Goal: Transaction & Acquisition: Purchase product/service

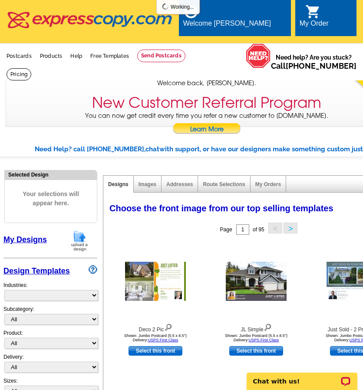
select select "785"
click at [20, 53] on link "Postcards" at bounding box center [19, 56] width 25 height 6
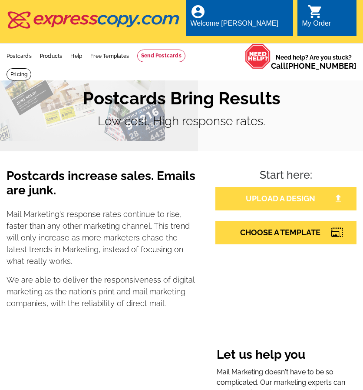
click at [284, 196] on link "UPLOAD A DESIGN" at bounding box center [286, 198] width 141 height 23
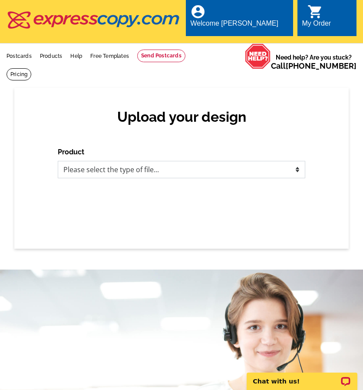
click at [111, 165] on select "Please select the type of file... Postcards Business Cards Letters and flyers G…" at bounding box center [182, 169] width 248 height 17
select select "1"
click at [58, 161] on select "Please select the type of file... Postcards Business Cards Letters and flyers G…" at bounding box center [182, 169] width 248 height 17
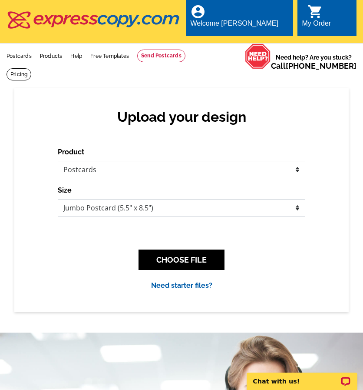
click at [142, 201] on select "Jumbo Postcard (5.5" x 8.5") Regular Postcard (4.25" x 5.6") Panoramic Postcard…" at bounding box center [182, 207] width 248 height 17
select select "1"
click at [58, 199] on select "Jumbo Postcard (5.5" x 8.5") Regular Postcard (4.25" x 5.6") Panoramic Postcard…" at bounding box center [182, 207] width 248 height 17
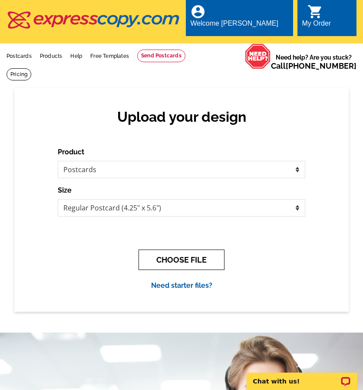
click at [170, 254] on button "CHOOSE FILE" at bounding box center [182, 259] width 86 height 20
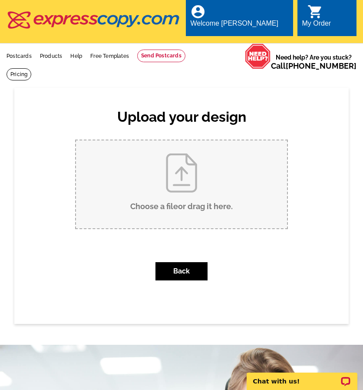
click at [190, 183] on input "Choose a file or drag it here ." at bounding box center [181, 184] width 211 height 88
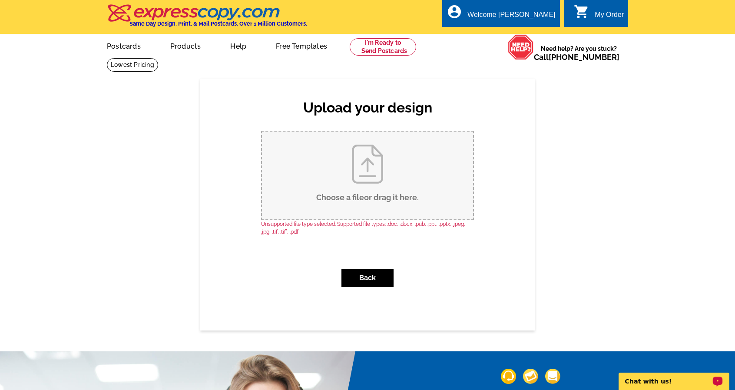
click at [350, 143] on input "Choose a file or drag it here ." at bounding box center [367, 176] width 211 height 88
click at [363, 165] on input "Choose a file or drag it here ." at bounding box center [367, 176] width 211 height 88
click at [363, 197] on input "Choose a file or drag it here ." at bounding box center [367, 176] width 211 height 88
type input "C:\fakepath\3.jpg"
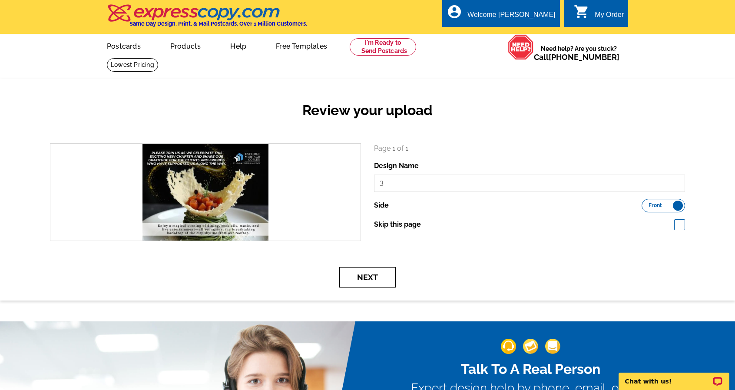
click at [365, 275] on button "Next" at bounding box center [367, 277] width 57 height 20
click at [372, 276] on button "Next" at bounding box center [367, 277] width 57 height 20
click at [353, 273] on button "Next" at bounding box center [367, 277] width 57 height 20
click at [364, 279] on button "Next" at bounding box center [367, 277] width 57 height 20
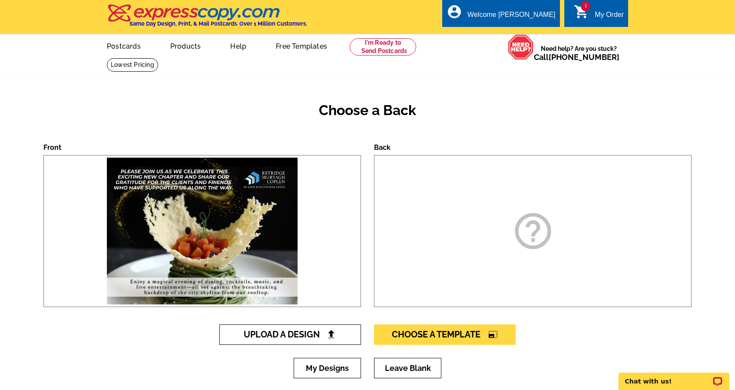
click at [299, 334] on span "Upload A Design" at bounding box center [290, 334] width 93 height 10
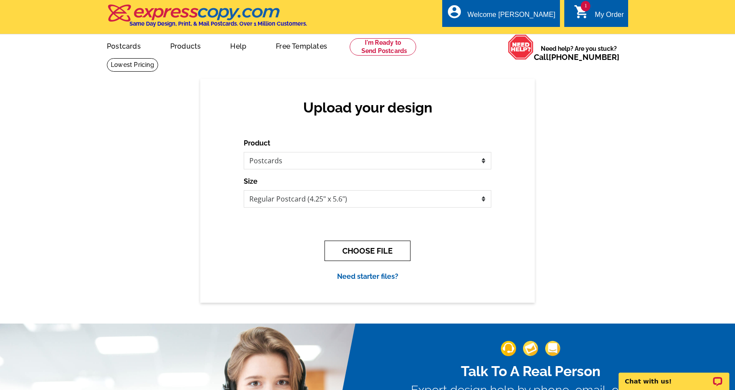
click at [393, 250] on button "CHOOSE FILE" at bounding box center [368, 251] width 86 height 20
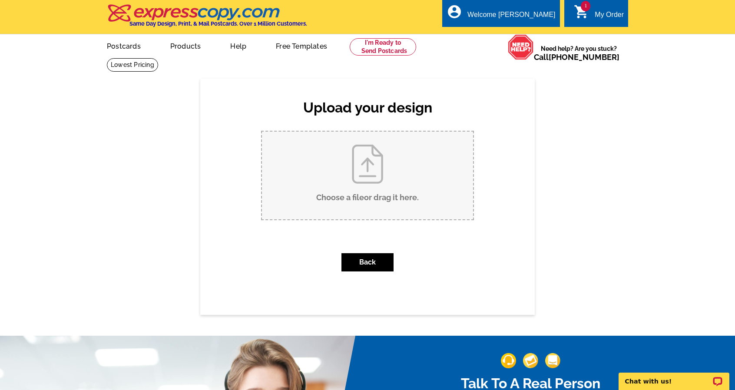
click at [380, 173] on input "Choose a file or drag it here ." at bounding box center [367, 176] width 211 height 88
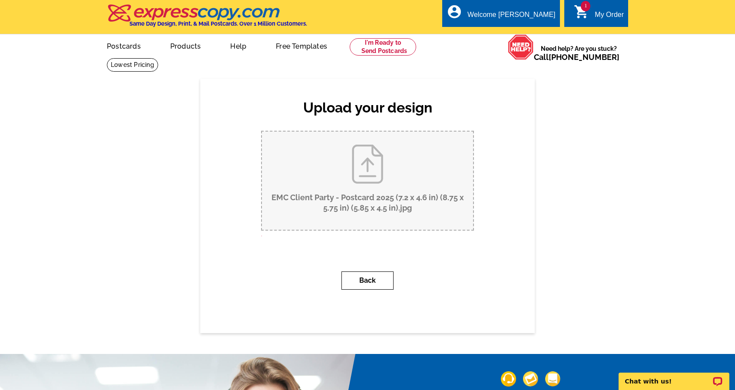
drag, startPoint x: 369, startPoint y: 273, endPoint x: 417, endPoint y: 273, distance: 47.8
click at [369, 274] on button "Back" at bounding box center [368, 281] width 52 height 18
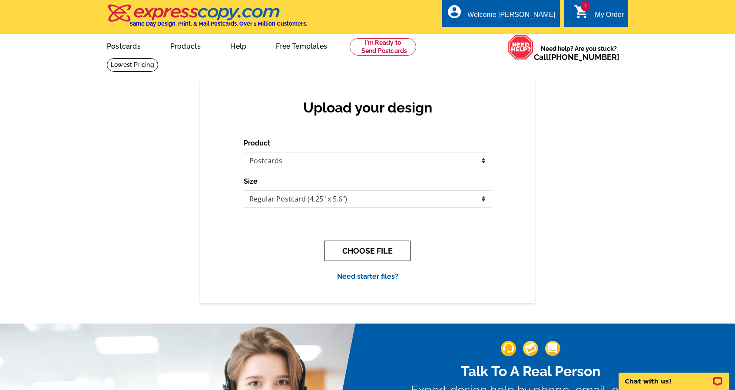
click at [359, 252] on button "CHOOSE FILE" at bounding box center [368, 251] width 86 height 20
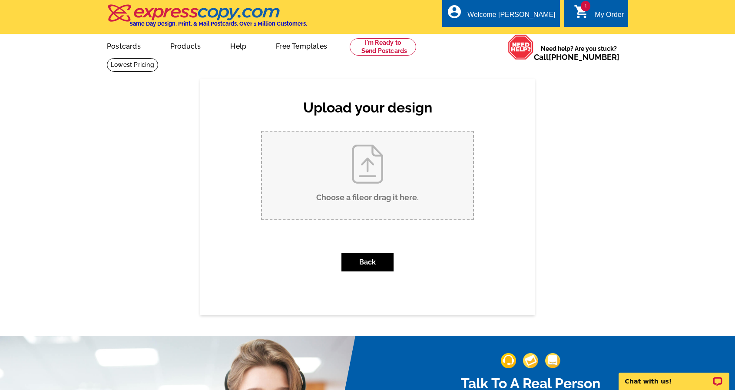
click at [330, 184] on input "Choose a file or drag it here ." at bounding box center [367, 176] width 211 height 88
type input "C:\fakepath\EMC Client Party - Postcard 2025 (7.2 x 4.6 in) (8.75 x 5.75 in) (5…"
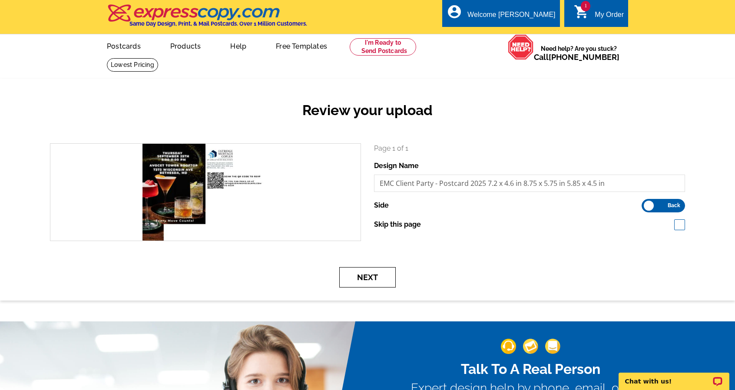
click at [374, 285] on button "Next" at bounding box center [367, 277] width 57 height 20
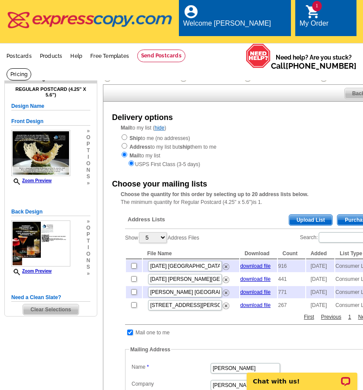
click at [316, 215] on span "Upload List" at bounding box center [310, 220] width 43 height 10
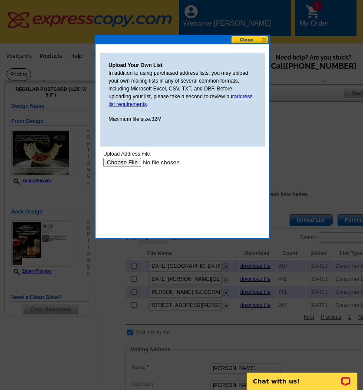
click at [121, 160] on input "file" at bounding box center [158, 162] width 110 height 9
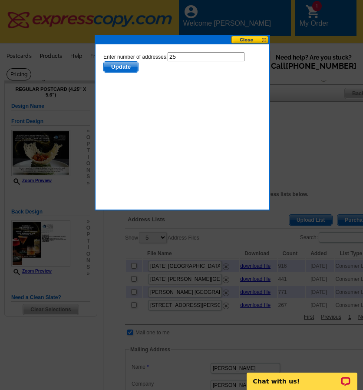
click at [123, 68] on span "Update" at bounding box center [121, 67] width 34 height 10
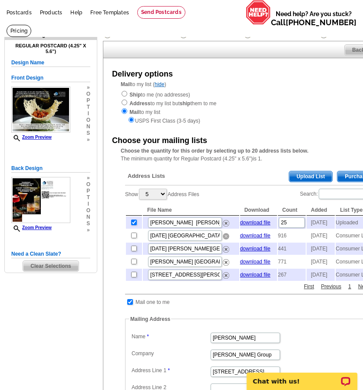
click at [226, 235] on img at bounding box center [226, 236] width 7 height 7
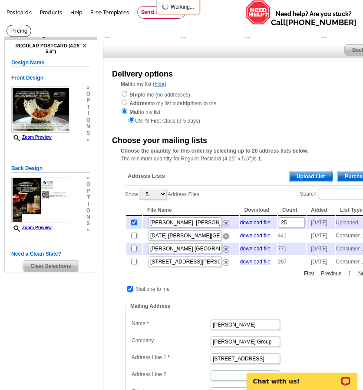
click at [226, 234] on img at bounding box center [226, 236] width 7 height 7
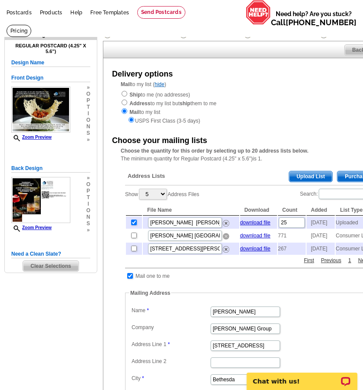
click at [227, 236] on img at bounding box center [226, 236] width 7 height 7
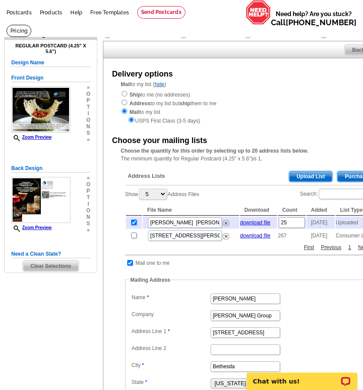
click at [226, 236] on td "830 Longfellow St NW - Apr 27" at bounding box center [191, 235] width 96 height 12
click at [228, 233] on img at bounding box center [226, 236] width 7 height 7
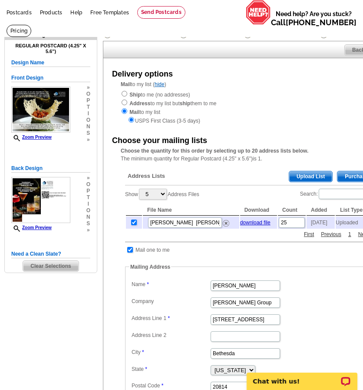
click at [321, 171] on span "Upload List" at bounding box center [310, 176] width 43 height 10
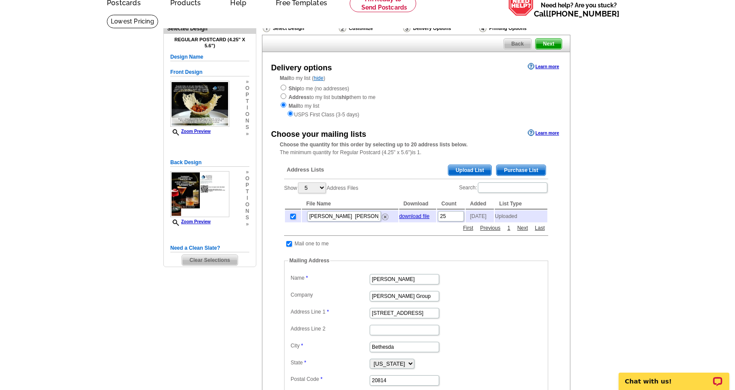
click at [469, 166] on span "Upload List" at bounding box center [470, 170] width 43 height 10
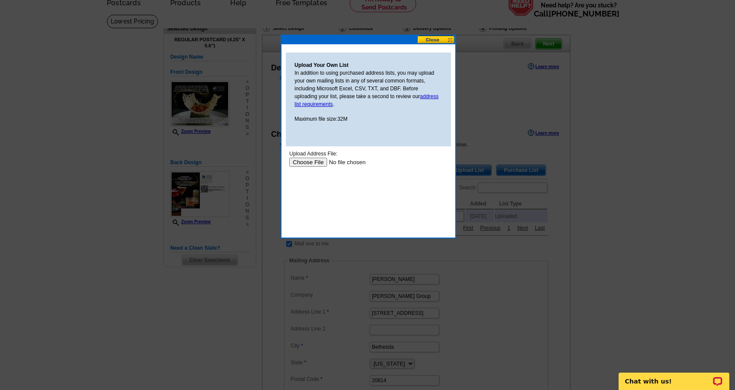
click at [320, 158] on input "file" at bounding box center [344, 162] width 110 height 9
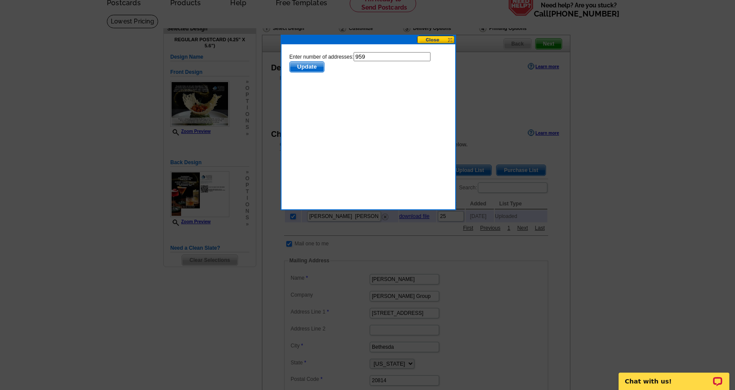
click at [293, 64] on span "Update" at bounding box center [307, 67] width 34 height 10
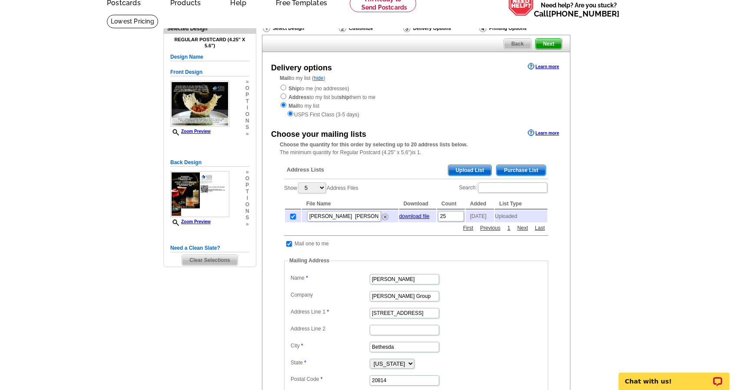
click at [305, 68] on div "Delivery options" at bounding box center [301, 68] width 61 height 12
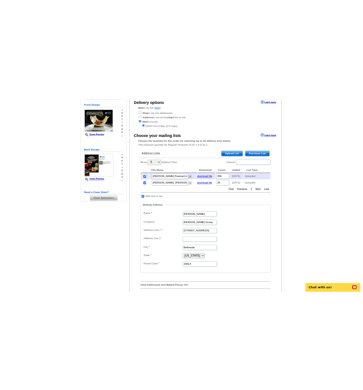
scroll to position [130, 0]
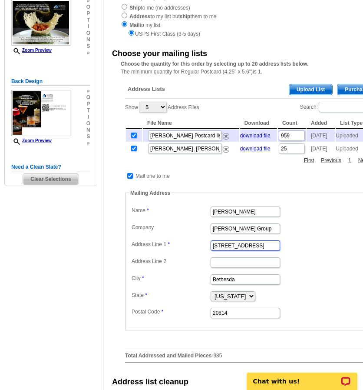
drag, startPoint x: 274, startPoint y: 245, endPoint x: 129, endPoint y: 249, distance: 145.2
click at [130, 249] on dl "Label Mail-To-Me Name Melinda Estridge Company Estridge Group Address Line 1 46…" at bounding box center [258, 261] width 256 height 115
type input "7373 Wisconsin Avef"
type input "Suite 1700"
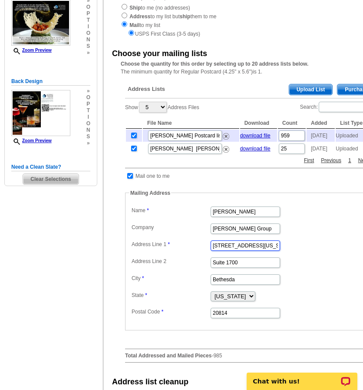
drag, startPoint x: 269, startPoint y: 241, endPoint x: 249, endPoint y: 242, distance: 19.1
click at [249, 242] on input "7373 Wisconsin Avef" at bounding box center [246, 245] width 70 height 10
type input "7373 Wisconsin Avenue"
drag, startPoint x: 253, startPoint y: 227, endPoint x: 191, endPoint y: 227, distance: 61.7
click at [191, 227] on dl "Label Mail-To-Me Name Melinda Estridge Company Estridge Group Address Line 1 73…" at bounding box center [258, 261] width 256 height 115
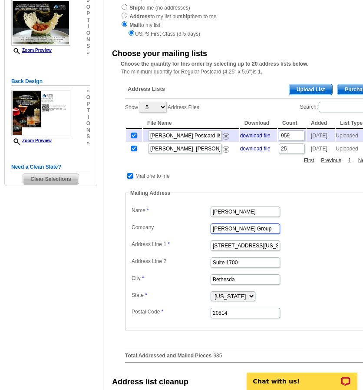
click at [238, 229] on input "Estridge Group" at bounding box center [246, 228] width 70 height 10
drag, startPoint x: 237, startPoint y: 224, endPoint x: 266, endPoint y: 229, distance: 29.9
click at [266, 227] on input "Estridge Group" at bounding box center [246, 228] width 70 height 10
type input "Estridge Murtagh Coplen"
click at [262, 209] on input "[PERSON_NAME]" at bounding box center [246, 211] width 70 height 10
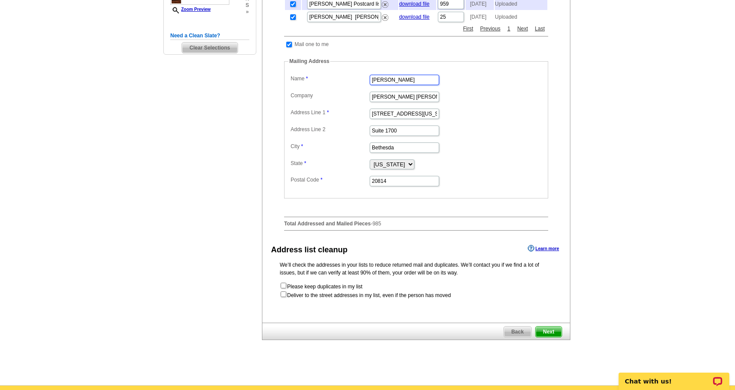
scroll to position [348, 0]
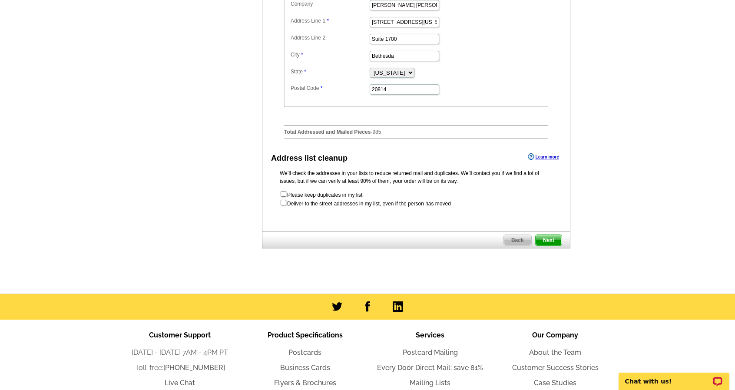
click at [548, 246] on span "Next" at bounding box center [549, 240] width 26 height 10
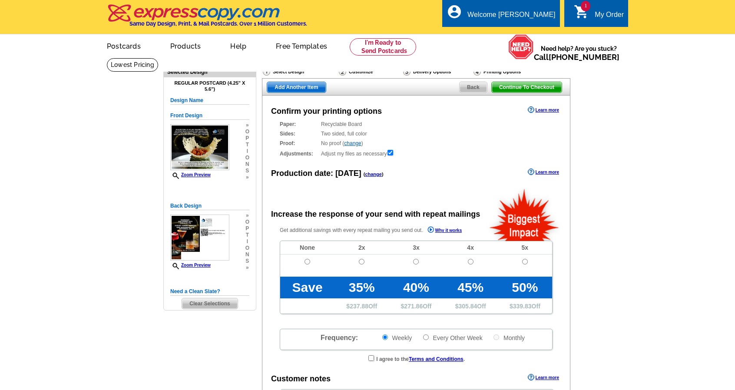
radio input "false"
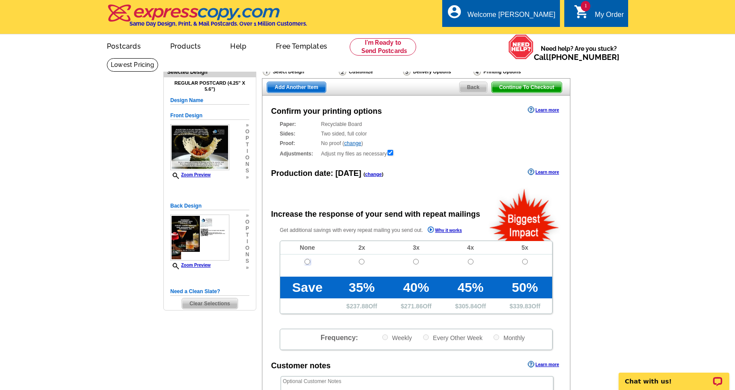
click at [308, 260] on input "radio" at bounding box center [308, 262] width 6 height 6
radio input "true"
click at [352, 145] on link "change" at bounding box center [352, 143] width 17 height 6
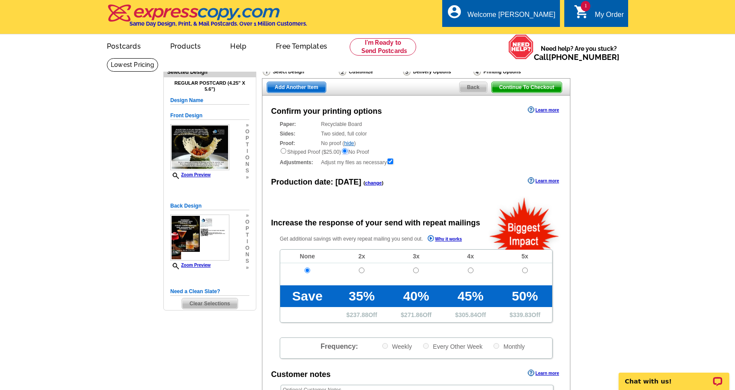
click at [348, 151] on input "radio" at bounding box center [345, 151] width 6 height 6
click at [352, 144] on link "hide" at bounding box center [349, 143] width 10 height 6
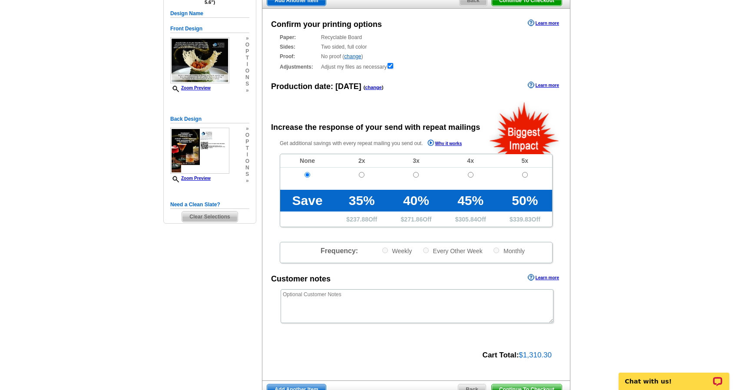
scroll to position [130, 0]
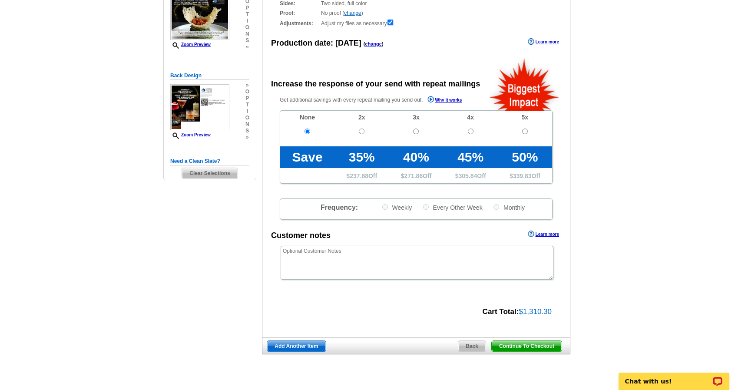
click at [511, 348] on span "Continue To Checkout" at bounding box center [527, 346] width 70 height 10
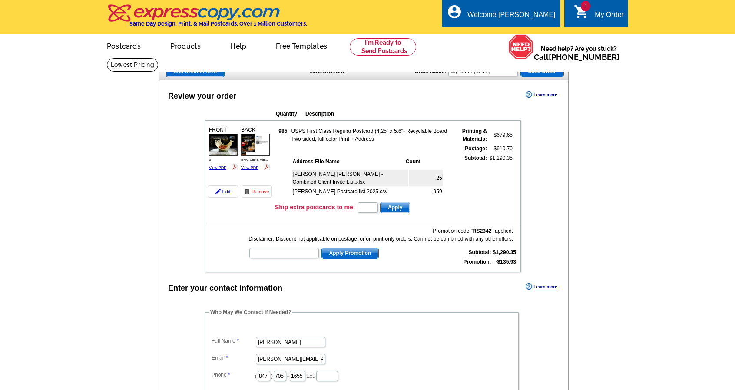
click at [384, 208] on form "Apply" at bounding box center [384, 208] width 54 height 12
click at [370, 206] on input "text" at bounding box center [368, 208] width 20 height 10
drag, startPoint x: 643, startPoint y: 68, endPoint x: 628, endPoint y: 76, distance: 17.3
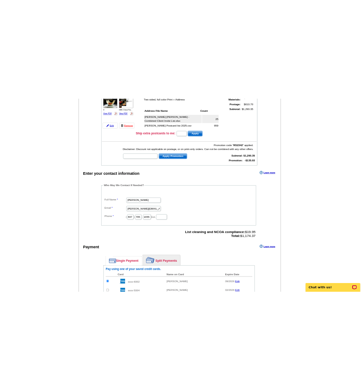
scroll to position [261, 0]
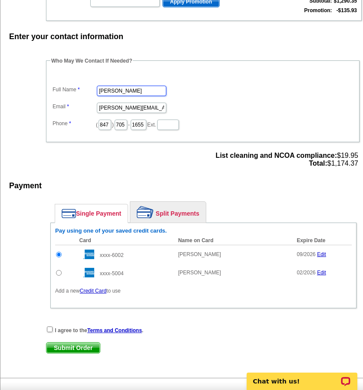
drag, startPoint x: 139, startPoint y: 83, endPoint x: 44, endPoint y: 90, distance: 95.4
click at [44, 90] on div "Who May We Contact If Needed? Full Name Carrie Gable Email carrie@realsupportin…" at bounding box center [204, 113] width 350 height 113
type input "[PERSON_NAME]"
type input "[PERSON_NAME][EMAIL_ADDRESS][DOMAIN_NAME]"
drag, startPoint x: 113, startPoint y: 113, endPoint x: 63, endPoint y: 116, distance: 50.1
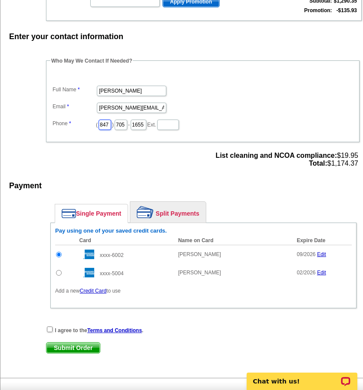
click at [65, 117] on dl "Full Name Brandy Warfel Email Brandy@realsupportinc.com Phone ( 847 ) 705 - 165…" at bounding box center [202, 101] width 305 height 59
type input "815"
type input "641"
type input "8540"
click at [80, 145] on div "Who May We Contact If Needed? Full Name Brandy Warfel Email Brandy@realsupporti…" at bounding box center [204, 113] width 350 height 113
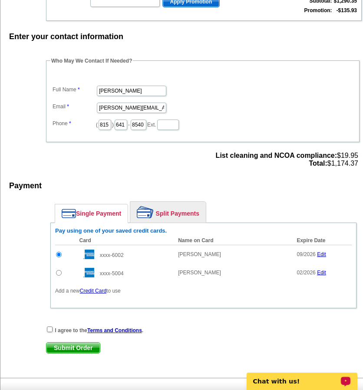
click at [281, 382] on p "Chat with us!" at bounding box center [296, 381] width 86 height 7
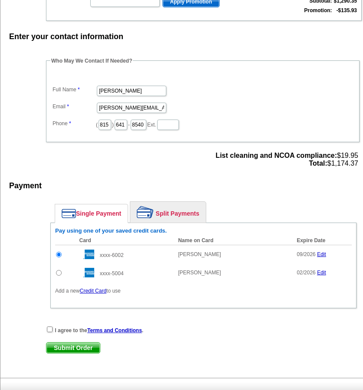
click at [86, 152] on div "Who May We Contact If Needed? Full Name Brandy Warfel Email Brandy@realsupporti…" at bounding box center [204, 113] width 350 height 113
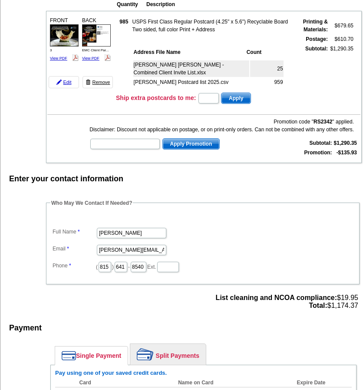
scroll to position [43, 0]
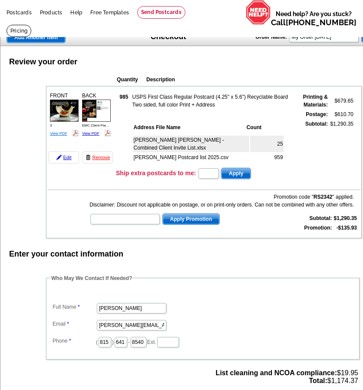
click at [57, 131] on link "View PDF" at bounding box center [58, 133] width 17 height 4
click at [210, 168] on input "text" at bounding box center [209, 173] width 20 height 10
click at [131, 214] on input "text" at bounding box center [125, 219] width 70 height 10
paste input "CC2330"
drag, startPoint x: 92, startPoint y: 210, endPoint x: 81, endPoint y: 210, distance: 11.3
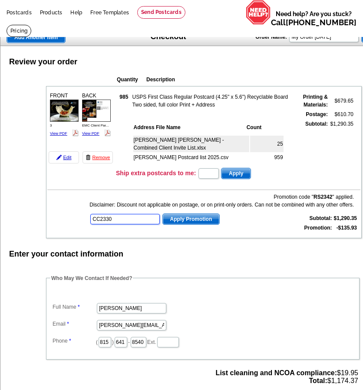
click at [81, 210] on td "Promotion code " RS2342 " applied. Disclaimer: Discount not applicable on posta…" at bounding box center [203, 212] width 313 height 43
type input "CC2330"
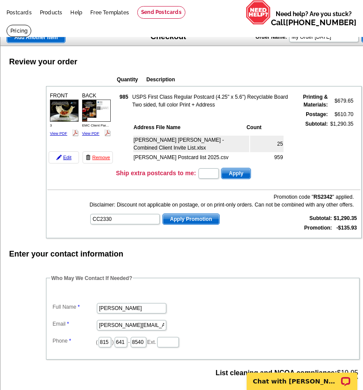
click at [192, 214] on span "Apply Promotion" at bounding box center [191, 219] width 57 height 10
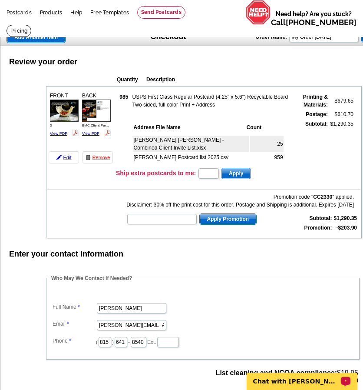
click at [277, 379] on p "Chat with Marianne" at bounding box center [296, 381] width 86 height 7
click at [276, 382] on p "Chat ended" at bounding box center [296, 381] width 86 height 7
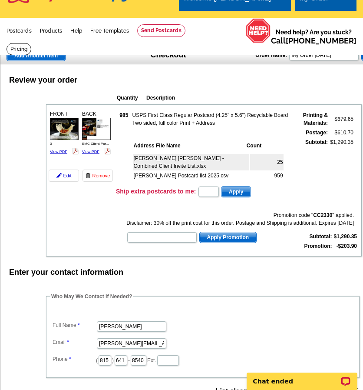
scroll to position [0, 0]
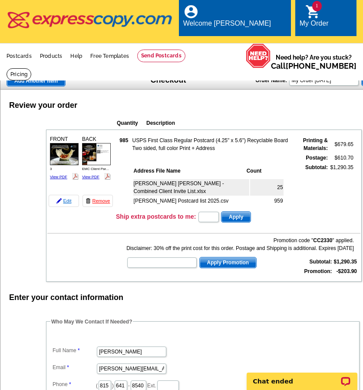
click at [66, 195] on link "Edit" at bounding box center [64, 201] width 30 height 12
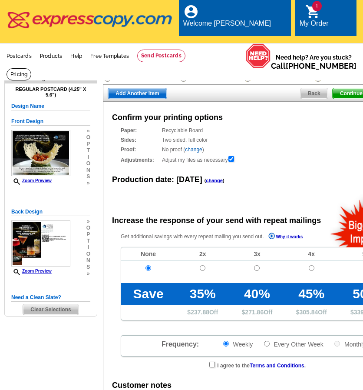
radio input "false"
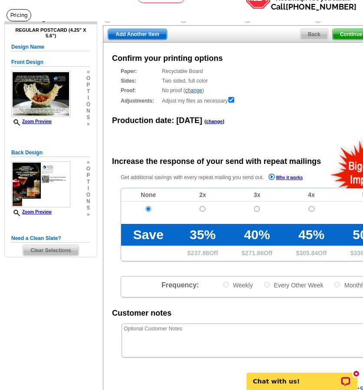
scroll to position [16, 0]
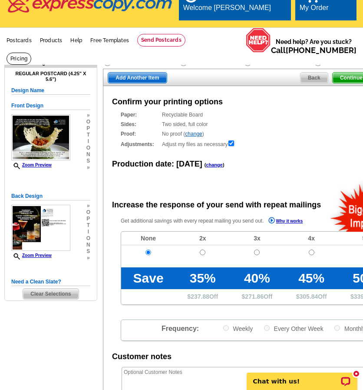
click at [273, 58] on div "Delivery Options" at bounding box center [278, 63] width 70 height 11
click at [207, 58] on div "Customize" at bounding box center [211, 62] width 64 height 9
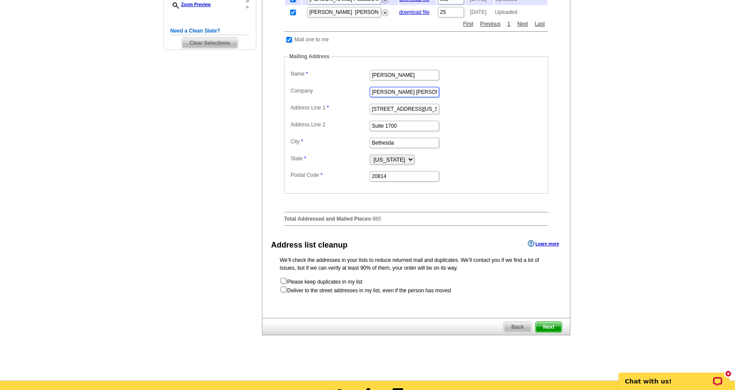
drag, startPoint x: 433, startPoint y: 96, endPoint x: 349, endPoint y: 96, distance: 83.9
click at [349, 96] on dl "Label Mail-To-Me Name [PERSON_NAME] Company [PERSON_NAME] [PERSON_NAME] [PERSON…" at bounding box center [417, 125] width 256 height 115
drag, startPoint x: 408, startPoint y: 82, endPoint x: 343, endPoint y: 83, distance: 64.3
click at [343, 83] on dl "Label Mail-To-Me Name Melinda Estridge Company Address Line 1 7373 Wisconsin Av…" at bounding box center [417, 125] width 256 height 115
paste input "Estridge Murtagh Coplen"
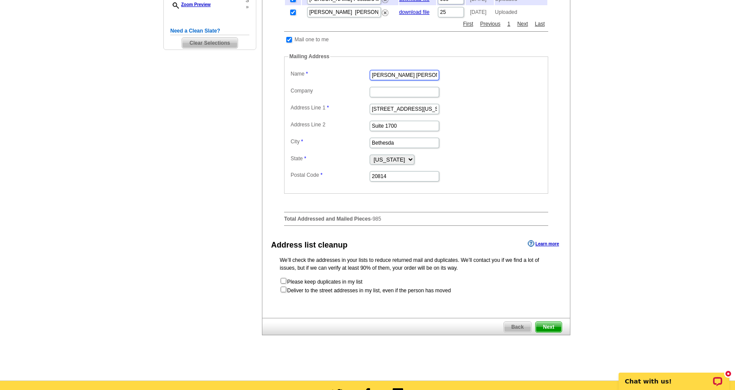
click at [415, 80] on input "Estridge Murtagh Coplene" at bounding box center [405, 75] width 70 height 10
paste input "text"
type input "Estridge Murtagh Coplen"
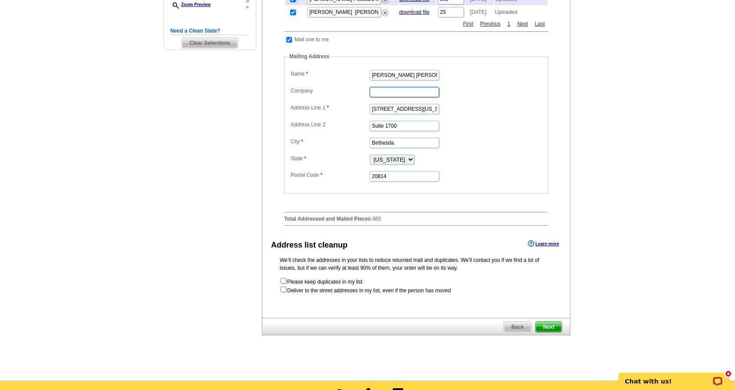
click at [382, 97] on input "Company" at bounding box center [405, 92] width 70 height 10
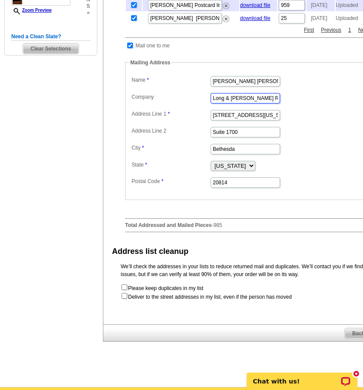
type input "Long & Foster Real Estate"
click at [308, 136] on dl "Label Mail-To-Me Name Estridge Murtagh Coplen Company Long & Foster Real Estate…" at bounding box center [258, 131] width 256 height 115
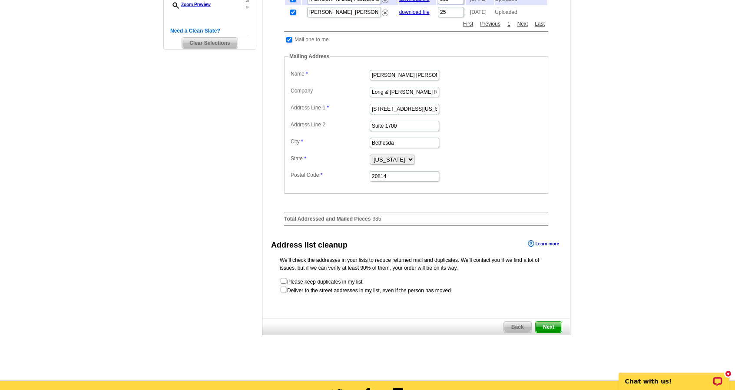
click at [471, 96] on dd "Long & Foster Real Estate" at bounding box center [417, 91] width 256 height 13
click at [554, 331] on span "Next" at bounding box center [549, 327] width 26 height 10
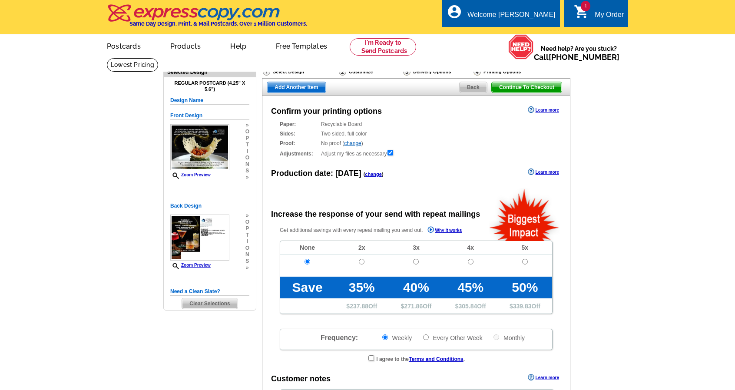
radio input "false"
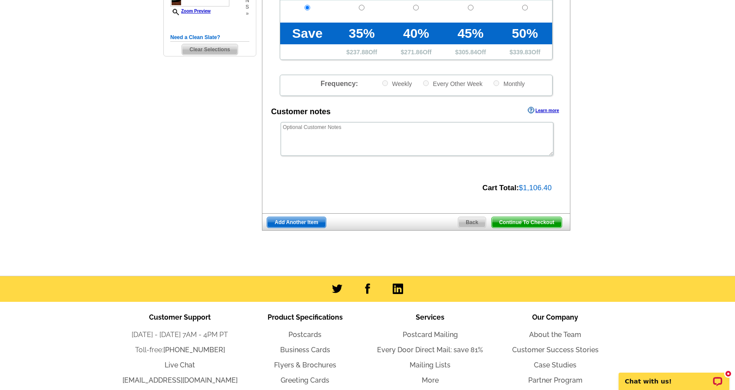
scroll to position [304, 0]
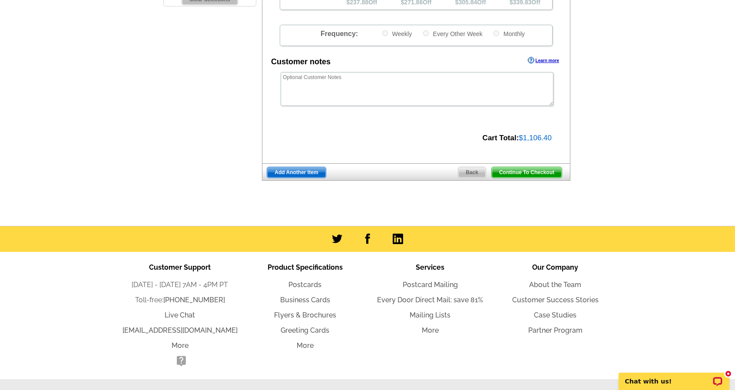
drag, startPoint x: 527, startPoint y: 172, endPoint x: 293, endPoint y: 185, distance: 234.6
click at [527, 173] on span "Continue To Checkout" at bounding box center [527, 172] width 70 height 10
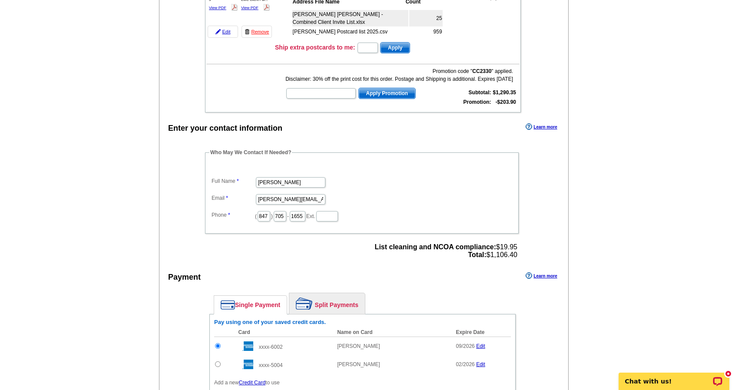
scroll to position [174, 0]
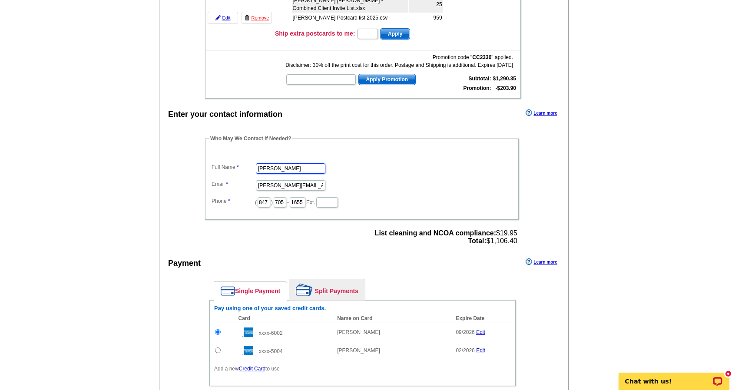
drag, startPoint x: 296, startPoint y: 169, endPoint x: 240, endPoint y: 166, distance: 55.7
click at [240, 167] on dl "Full Name [PERSON_NAME] Email [PERSON_NAME][EMAIL_ADDRESS][DOMAIN_NAME] Phone (…" at bounding box center [361, 179] width 305 height 59
type input "[PERSON_NAME]"
type input "[PERSON_NAME][EMAIL_ADDRESS][DOMAIN_NAME]"
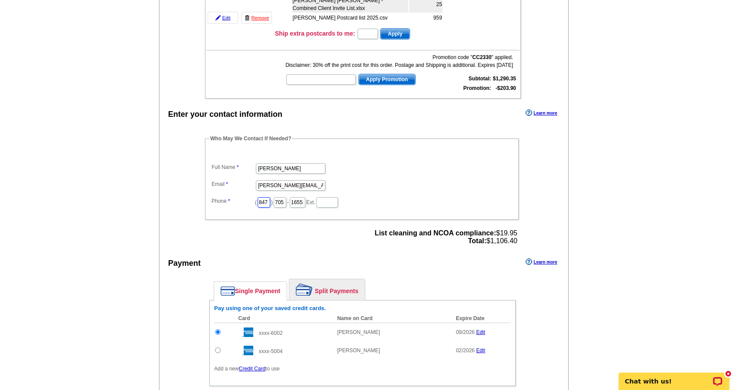
drag, startPoint x: 271, startPoint y: 203, endPoint x: 235, endPoint y: 203, distance: 36.5
click at [236, 203] on dl "Full Name Brandy Warfel Email Brandy@realsupportinc.com Phone ( 847 ) 705 - 165…" at bounding box center [361, 179] width 305 height 59
type input "815"
type input "641"
type input "8540"
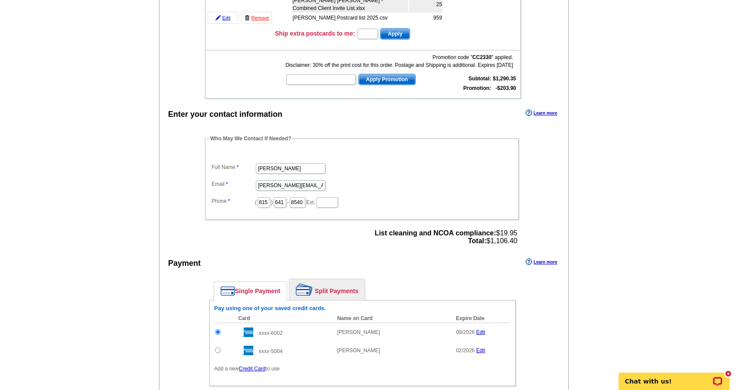
click at [190, 210] on div "Who May We Contact If Needed? Full Name Brandy Warfel Email Brandy@realsupporti…" at bounding box center [363, 191] width 350 height 113
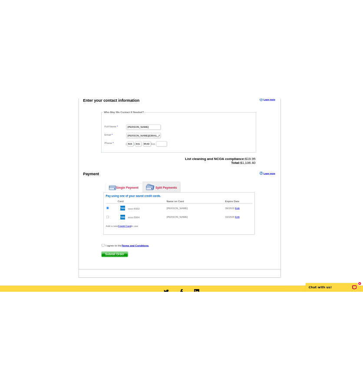
scroll to position [348, 0]
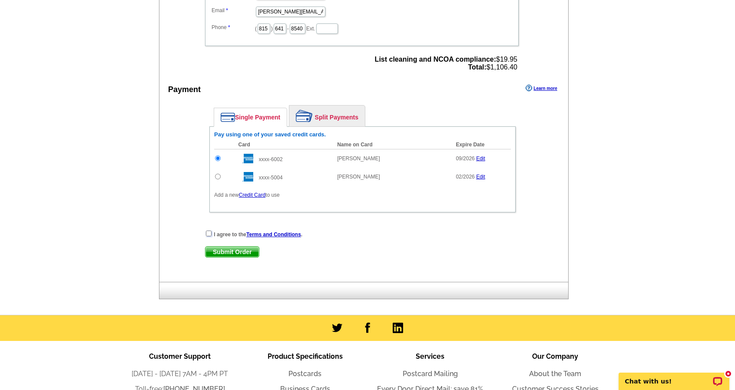
click at [208, 233] on input "checkbox" at bounding box center [209, 234] width 6 height 6
checkbox input "true"
click at [223, 249] on span "Submit Order" at bounding box center [232, 252] width 53 height 10
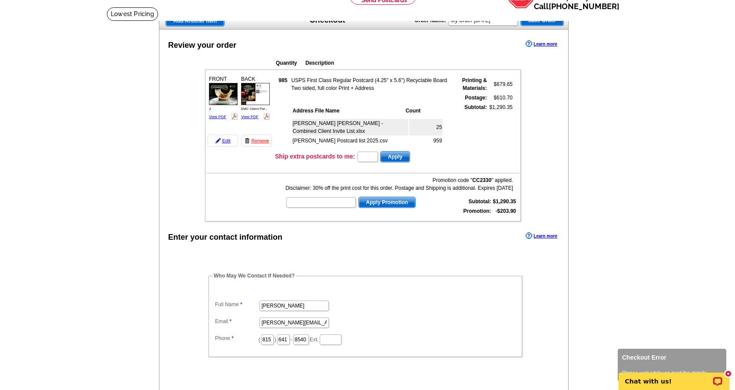
scroll to position [0, 0]
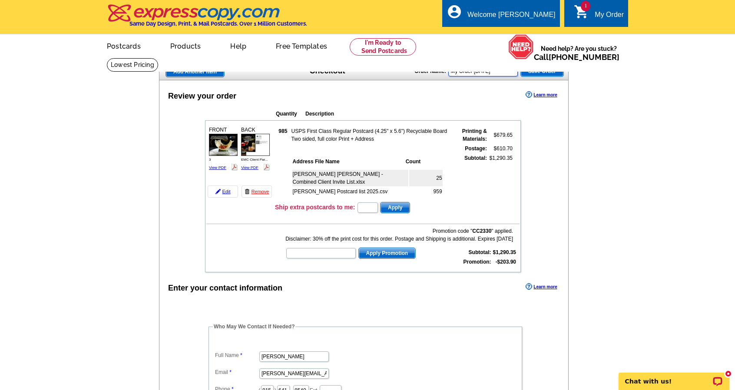
drag, startPoint x: 509, startPoint y: 72, endPoint x: 409, endPoint y: 77, distance: 100.1
click at [409, 77] on div "Add Another Item Checkout Order Name: My Order 2025-08-29 Save Order" at bounding box center [364, 71] width 410 height 17
type input "EMC Client Fall Party 2025"
click at [534, 74] on span "Save Order" at bounding box center [542, 71] width 43 height 10
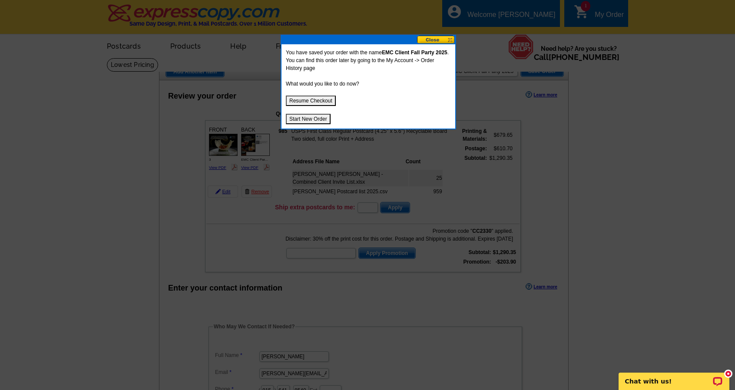
click at [310, 98] on button "Resume Checkout" at bounding box center [311, 101] width 50 height 10
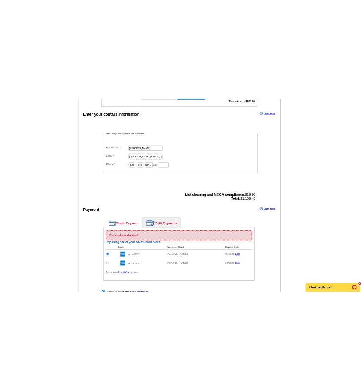
scroll to position [261, 0]
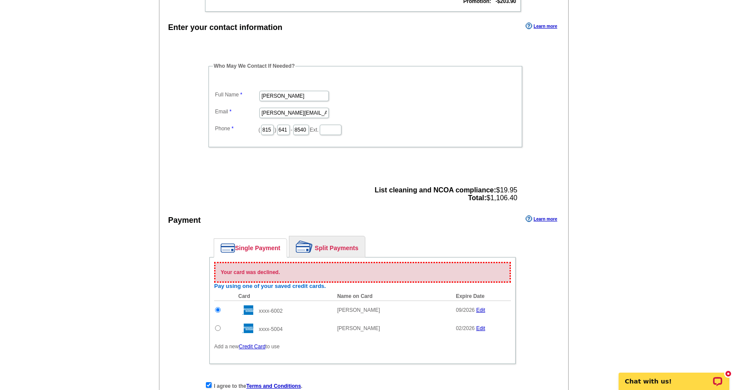
click at [481, 309] on link "Edit" at bounding box center [480, 310] width 9 height 6
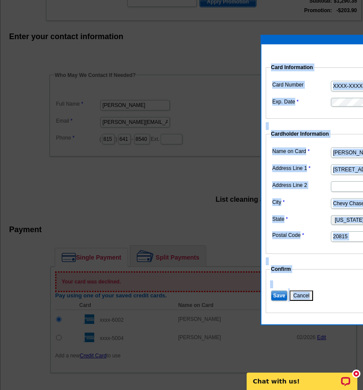
drag, startPoint x: 317, startPoint y: 45, endPoint x: 144, endPoint y: 51, distance: 173.5
click at [144, 51] on body "Welcome back Melinda My Account Logout local_phone Same Day Design, Print, & Ma…" at bounding box center [181, 223] width 363 height 968
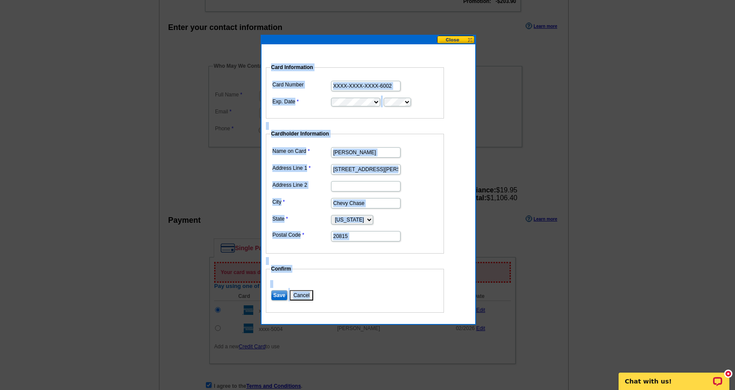
click at [426, 84] on dd "XXXX-XXXX-XXXX-6002" at bounding box center [355, 85] width 170 height 13
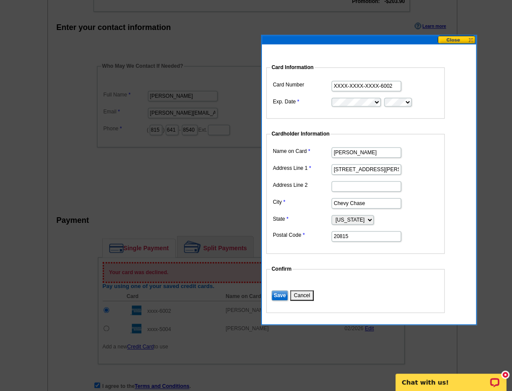
drag, startPoint x: 397, startPoint y: 85, endPoint x: 218, endPoint y: 86, distance: 178.6
click at [218, 86] on body "Welcome back Melinda My Account Logout local_phone Same Day Design, Print, & Ma…" at bounding box center [256, 206] width 512 height 934
click at [401, 83] on dd "XXXX-XXXX-XXXX-6002" at bounding box center [355, 85] width 170 height 13
drag, startPoint x: 396, startPoint y: 88, endPoint x: 223, endPoint y: 90, distance: 172.6
click at [223, 90] on body "Welcome back Melinda My Account Logout local_phone Same Day Design, Print, & Ma…" at bounding box center [256, 206] width 512 height 934
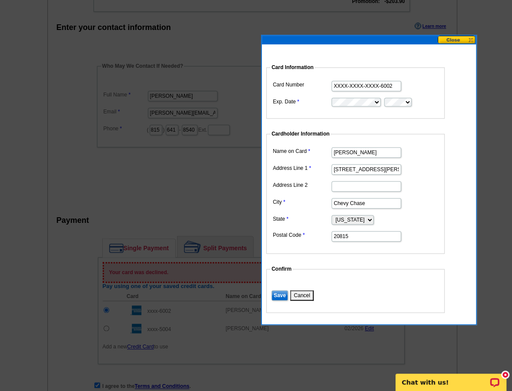
click at [389, 237] on input "20815" at bounding box center [366, 236] width 70 height 10
click at [375, 189] on input "Address Line 2" at bounding box center [366, 186] width 70 height 10
click at [418, 104] on dd at bounding box center [355, 102] width 170 height 12
click at [434, 289] on dd "Save Cancel" at bounding box center [355, 294] width 170 height 13
click at [282, 290] on input "Save" at bounding box center [279, 295] width 17 height 10
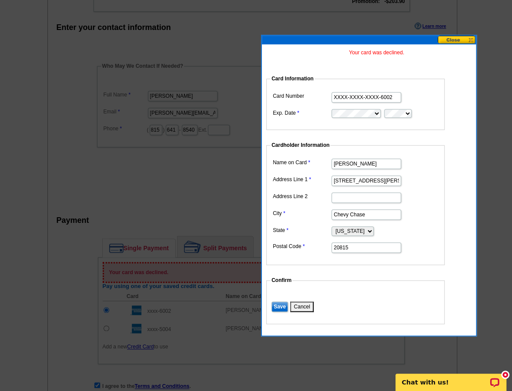
click at [462, 39] on button at bounding box center [456, 40] width 38 height 8
click at [461, 39] on div "Add Another Item Checkout Order Name: EMC Client Fall Party 2025 Save Order Rev…" at bounding box center [255, 126] width 417 height 649
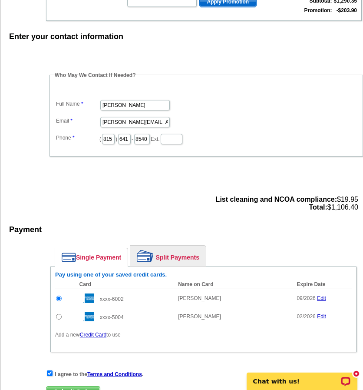
click at [281, 132] on dd "( 815 ) 641 - 8540 Ext." at bounding box center [206, 138] width 305 height 13
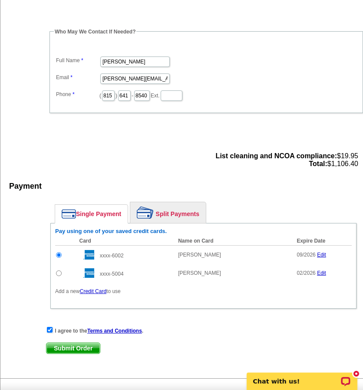
click at [98, 288] on link "Credit Card" at bounding box center [93, 291] width 27 height 6
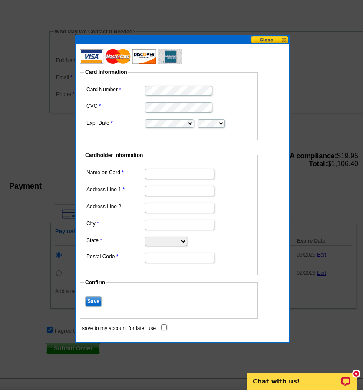
click at [166, 85] on dd at bounding box center [169, 89] width 170 height 13
click at [166, 130] on fieldset "Card Information Card Number CVC Exp. Date" at bounding box center [169, 104] width 178 height 72
click at [172, 117] on dd at bounding box center [169, 123] width 170 height 12
click at [170, 175] on input "Name on Card" at bounding box center [180, 174] width 70 height 10
type input "[PERSON_NAME]"
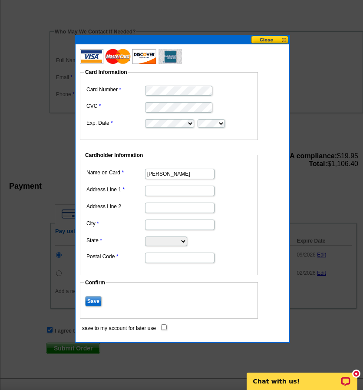
click at [153, 190] on input "Address Line 1" at bounding box center [180, 191] width 70 height 10
type input "[STREET_ADDRESS][PERSON_NAME]"
click at [164, 222] on input "City" at bounding box center [180, 224] width 70 height 10
type input "Chevy Chase"
click at [165, 237] on select "Alabama Alaska Arizona Arkansas California Colorado Connecticut District of Col…" at bounding box center [166, 241] width 42 height 10
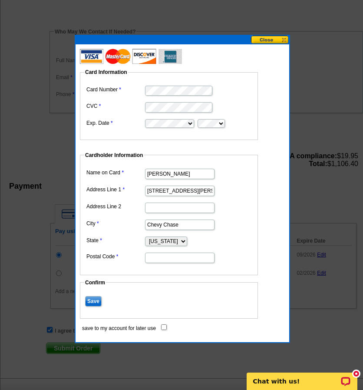
scroll to position [348, 0]
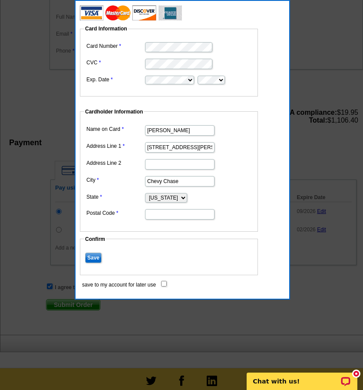
click at [179, 194] on select "Alabama Alaska Arizona Arkansas California Colorado Connecticut District of Col…" at bounding box center [166, 198] width 42 height 10
select select "MD"
click at [145, 193] on select "Alabama Alaska Arizona Arkansas California Colorado Connecticut District of Col…" at bounding box center [166, 198] width 42 height 10
click at [153, 210] on input "Postal Code" at bounding box center [180, 214] width 70 height 10
type input "20815"
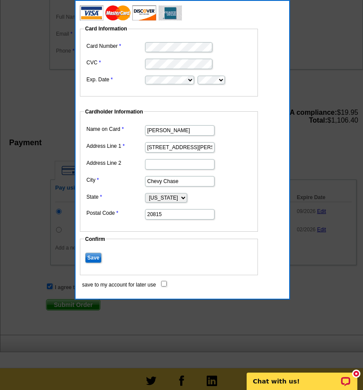
click at [112, 183] on dd "Chevy Chase" at bounding box center [169, 180] width 170 height 13
click at [165, 281] on input "save to my account for later use" at bounding box center [164, 284] width 6 height 6
checkbox input "true"
click at [100, 259] on input "Save" at bounding box center [93, 258] width 17 height 10
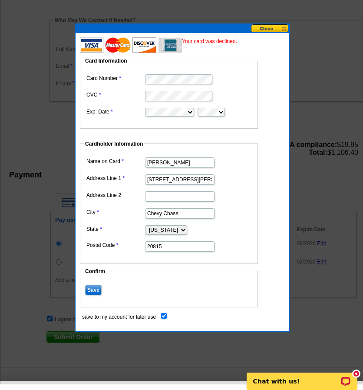
scroll to position [304, 0]
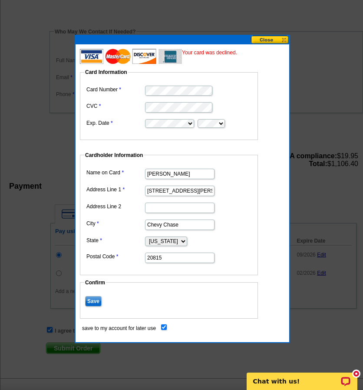
click at [279, 40] on button at bounding box center [270, 40] width 38 height 8
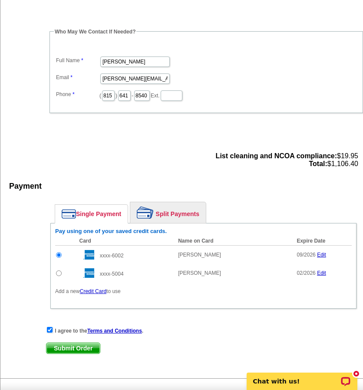
click at [97, 288] on link "Credit Card" at bounding box center [93, 291] width 27 height 6
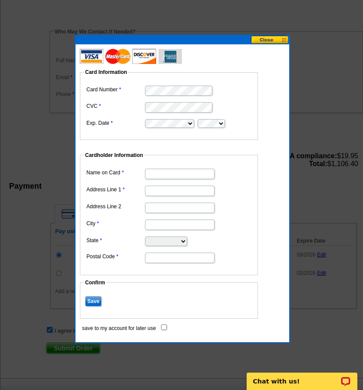
click at [152, 83] on dd at bounding box center [169, 89] width 170 height 13
click at [157, 177] on input "Name on Card" at bounding box center [180, 174] width 70 height 10
type input "[PERSON_NAME]"
click at [163, 192] on input "Address Line 1" at bounding box center [180, 191] width 70 height 10
click at [156, 192] on input "Address Line 1" at bounding box center [180, 191] width 70 height 10
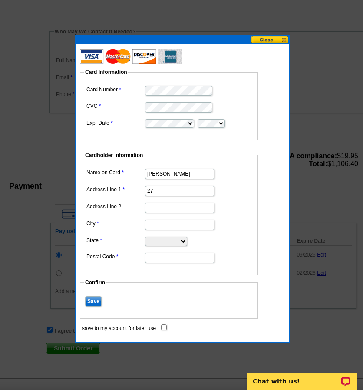
type input "[STREET_ADDRESS][PERSON_NAME]"
click at [170, 217] on dd at bounding box center [169, 223] width 170 height 13
click at [165, 222] on input "City" at bounding box center [180, 224] width 70 height 10
type input "Chevy Chase"
drag, startPoint x: 170, startPoint y: 229, endPoint x: 170, endPoint y: 238, distance: 9.1
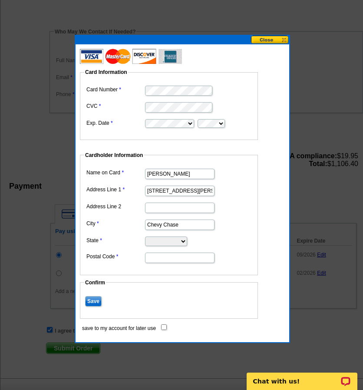
click at [170, 238] on select "Alabama Alaska Arizona Arkansas California Colorado Connecticut District of Col…" at bounding box center [166, 241] width 42 height 10
select select "MD"
click at [145, 236] on select "Alabama Alaska Arizona Arkansas California Colorado Connecticut District of Col…" at bounding box center [166, 241] width 42 height 10
drag, startPoint x: 190, startPoint y: 253, endPoint x: 182, endPoint y: 257, distance: 9.3
click at [190, 253] on input "Postal Code" at bounding box center [180, 258] width 70 height 10
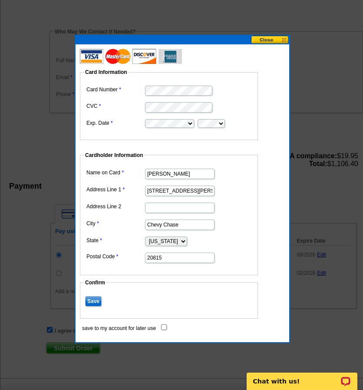
type input "20815"
click at [163, 324] on input "save to my account for later use" at bounding box center [164, 327] width 6 height 6
checkbox input "true"
click at [98, 301] on input "Save" at bounding box center [93, 301] width 17 height 10
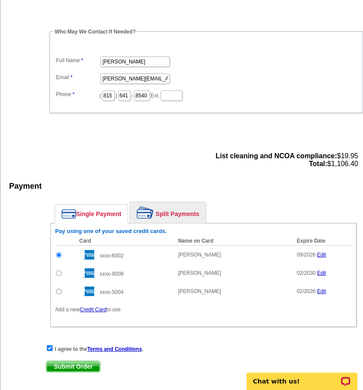
click at [318, 252] on link "Edit" at bounding box center [321, 255] width 9 height 6
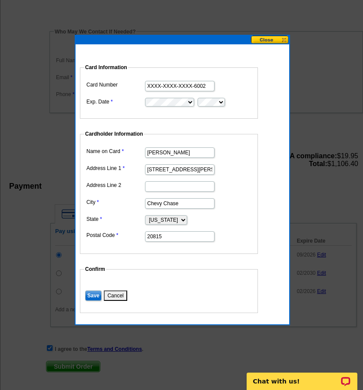
click at [270, 41] on button at bounding box center [270, 40] width 38 height 8
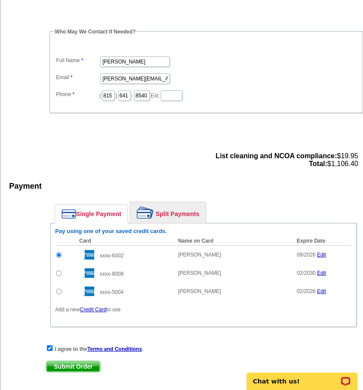
click at [57, 270] on input "radio" at bounding box center [59, 273] width 6 height 6
radio input "true"
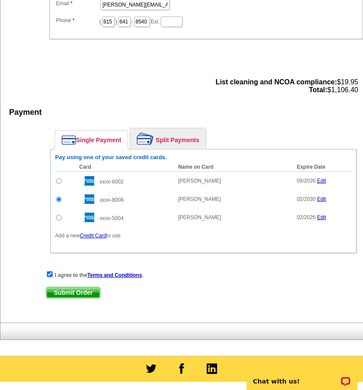
scroll to position [391, 0]
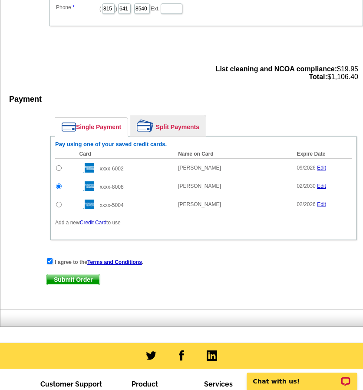
click at [58, 274] on span "Submit Order" at bounding box center [73, 279] width 53 height 10
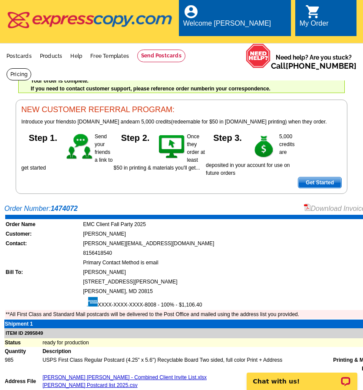
click at [333, 205] on link "Download Invoice" at bounding box center [335, 208] width 62 height 7
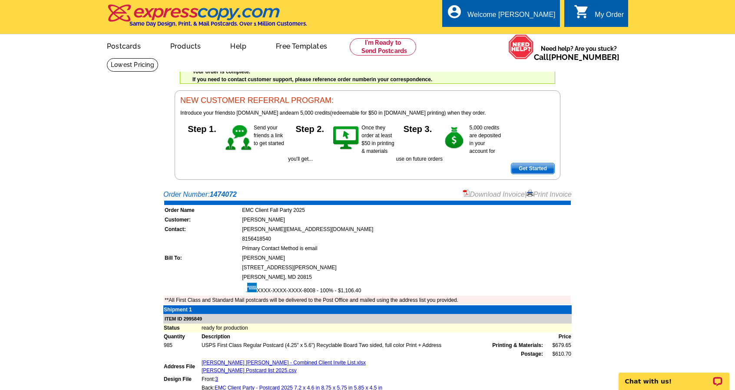
click at [363, 193] on link "Download Invoice" at bounding box center [494, 194] width 62 height 7
